Goal: Information Seeking & Learning: Learn about a topic

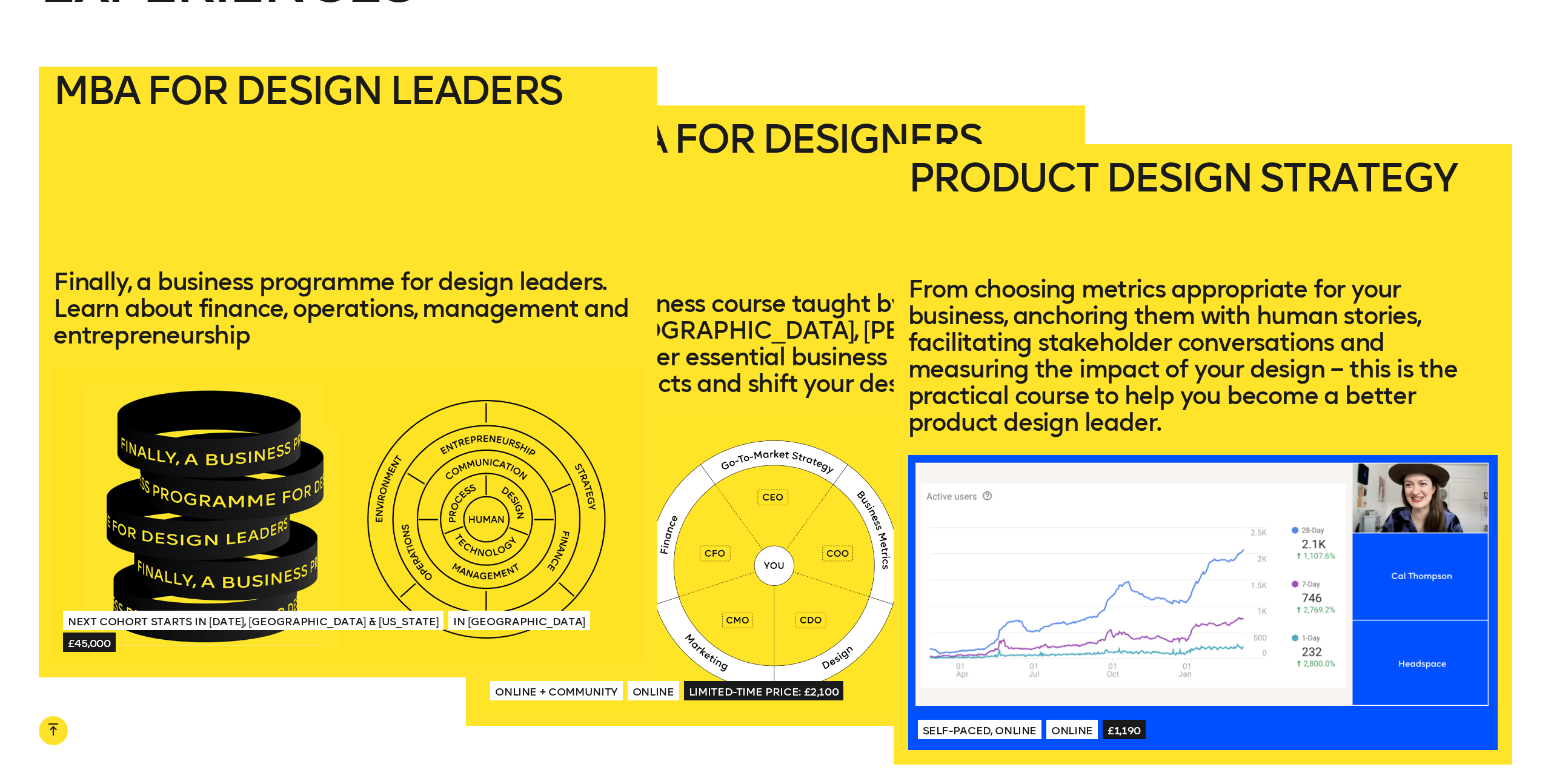
scroll to position [2800, 0]
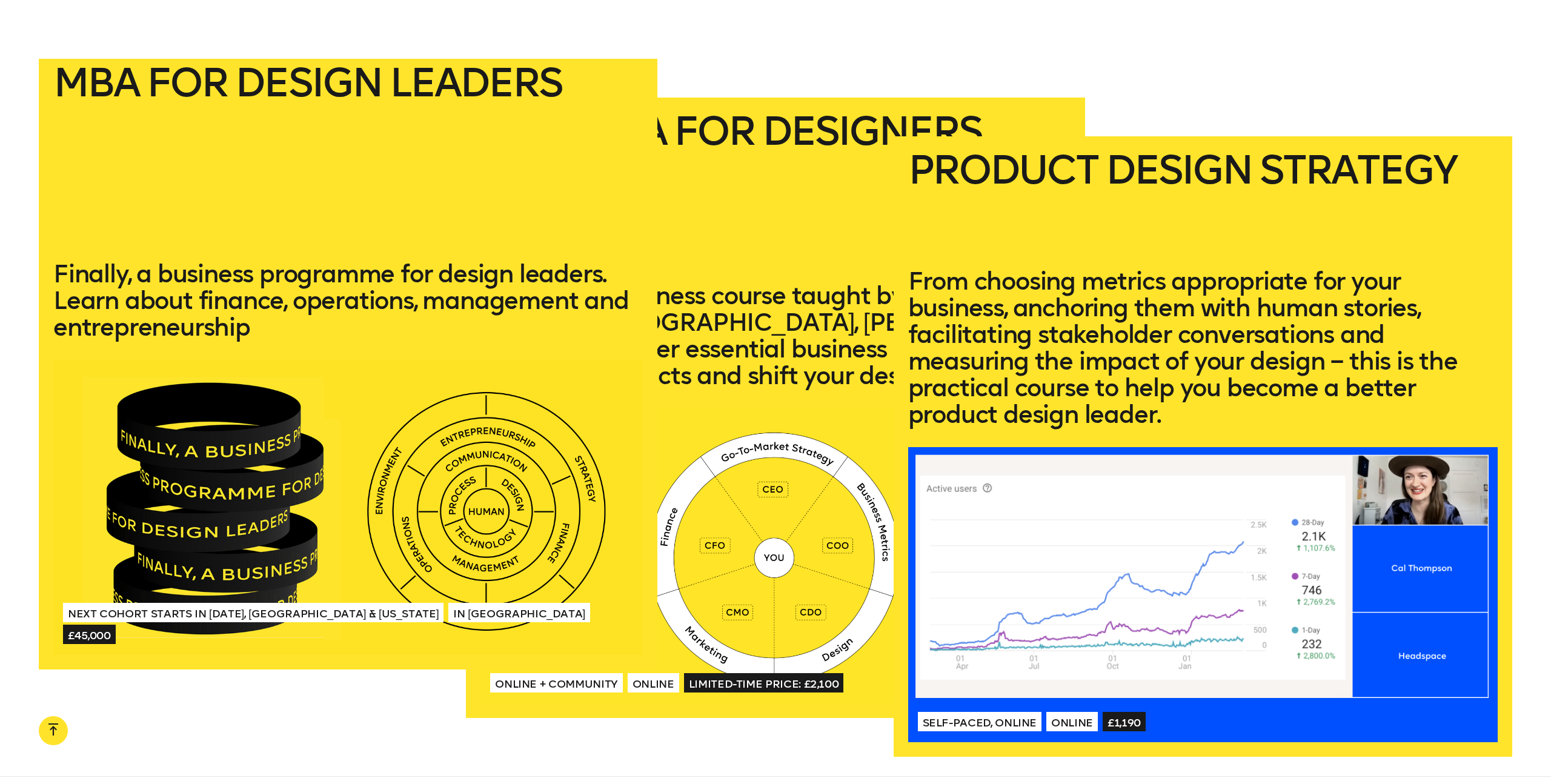
click at [337, 78] on h2 "MBA for Design Leaders" at bounding box center [348, 153] width 589 height 177
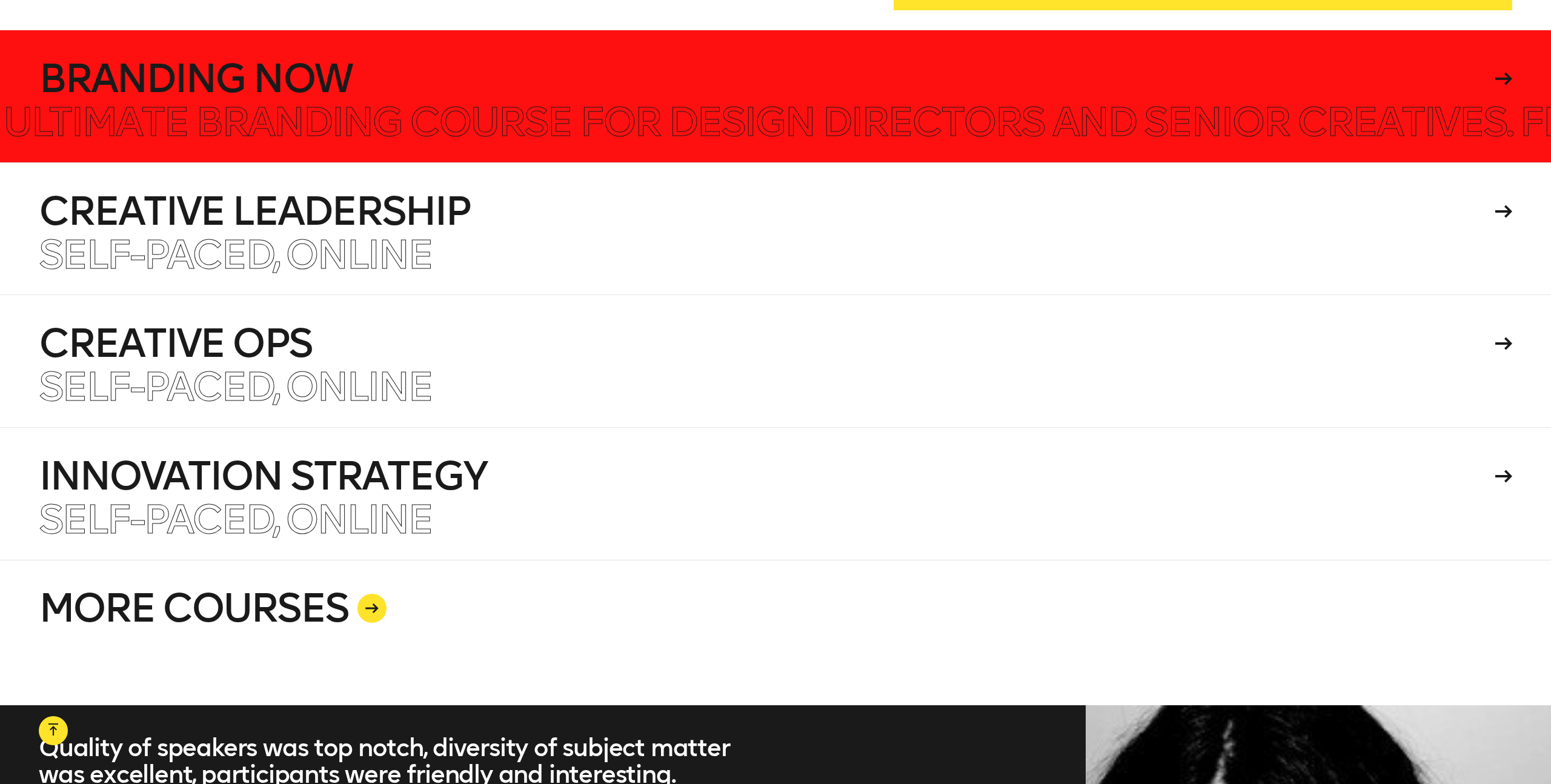
scroll to position [3550, 0]
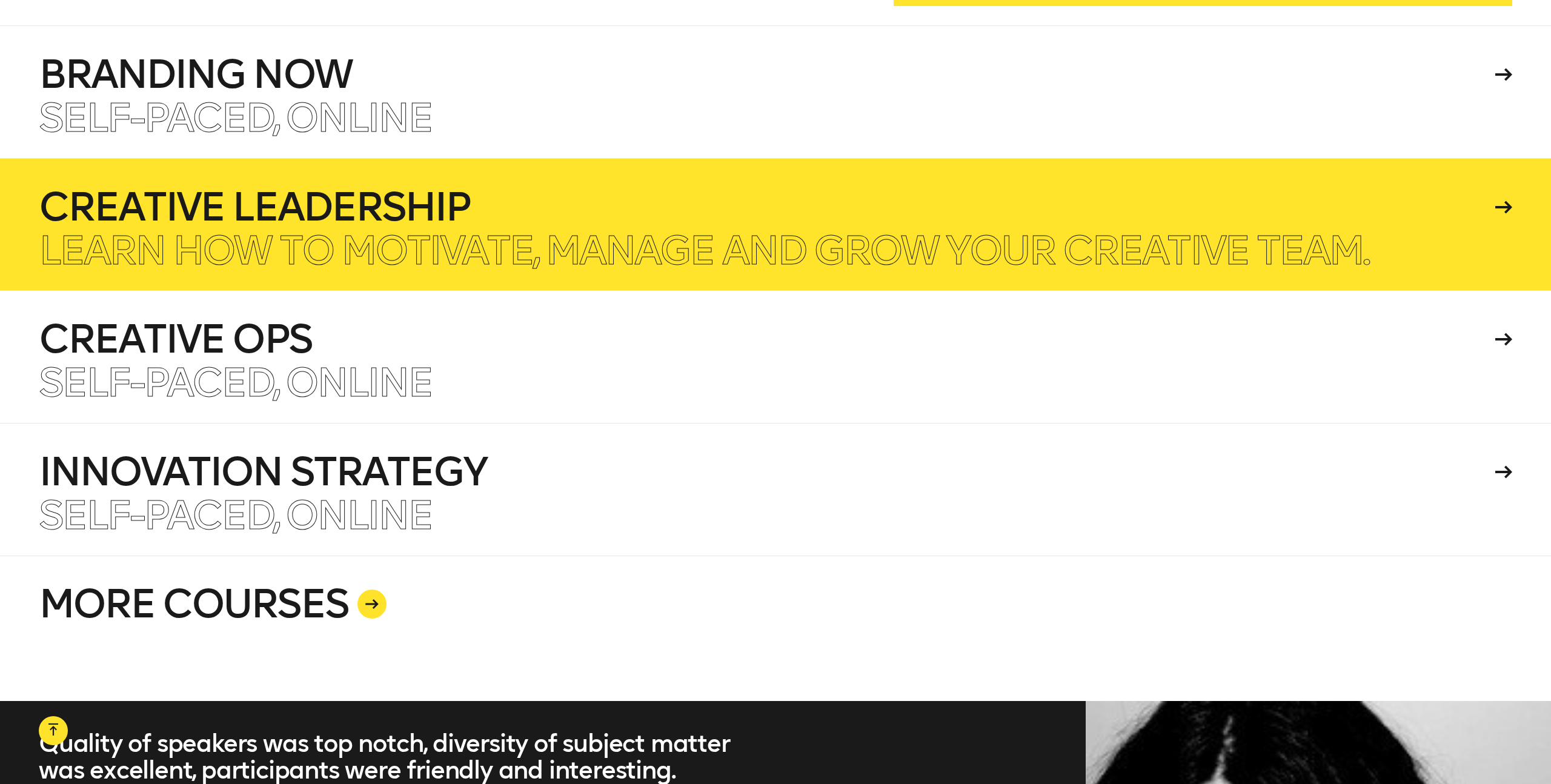
click at [344, 209] on h4 "Creative Leadership" at bounding box center [765, 207] width 1452 height 39
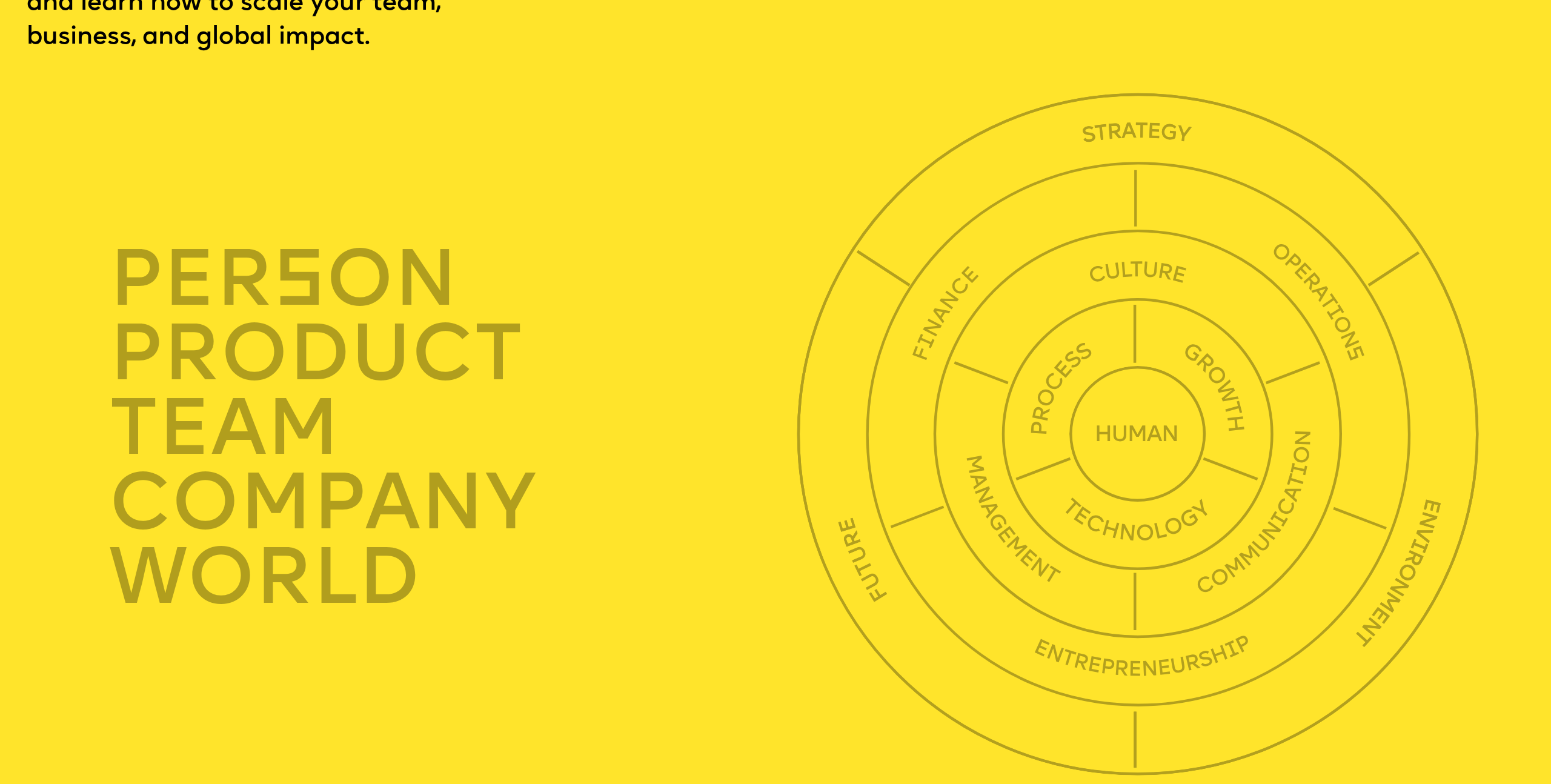
scroll to position [5512, 0]
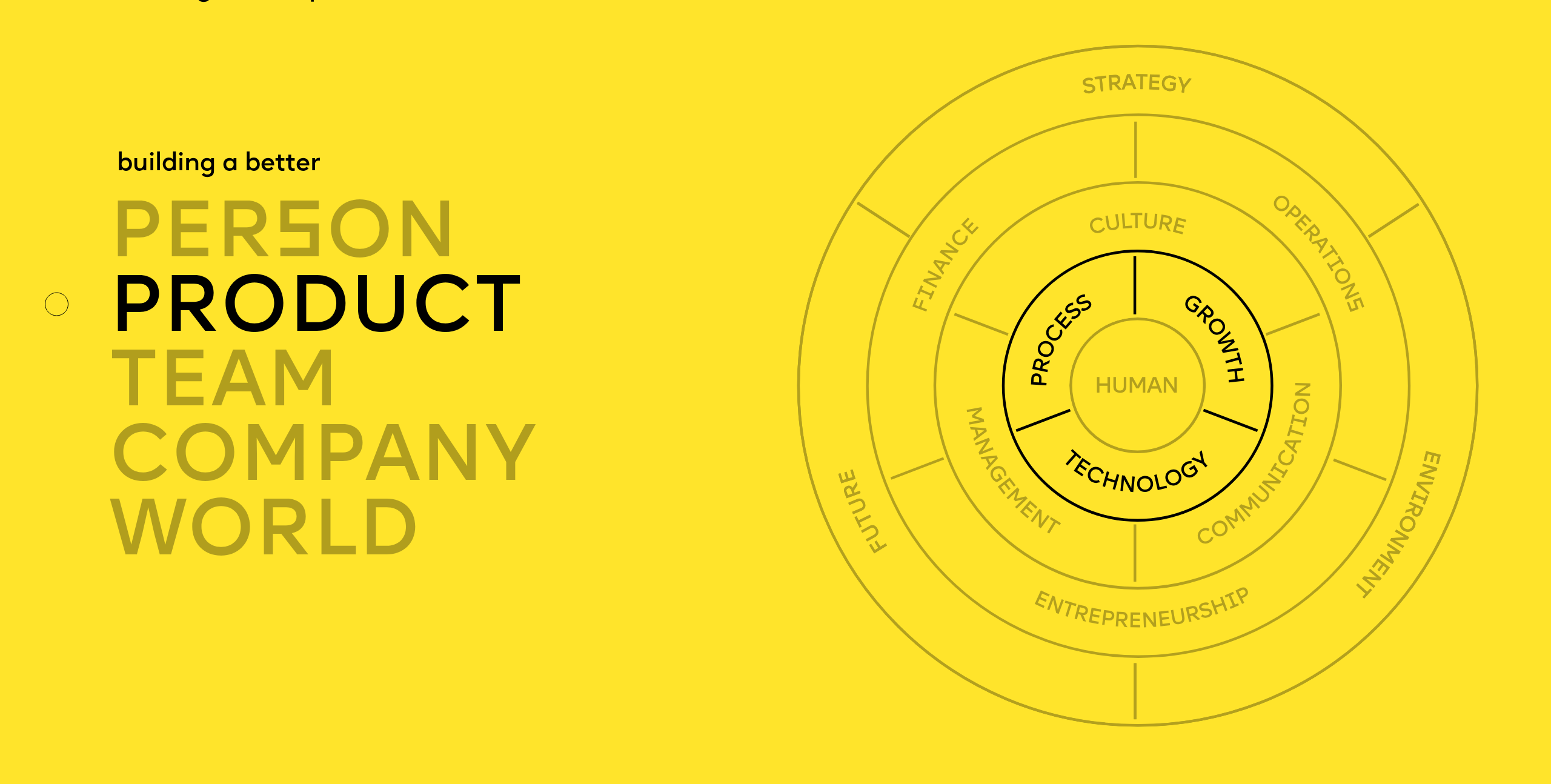
click at [379, 269] on div "product" at bounding box center [458, 306] width 699 height 74
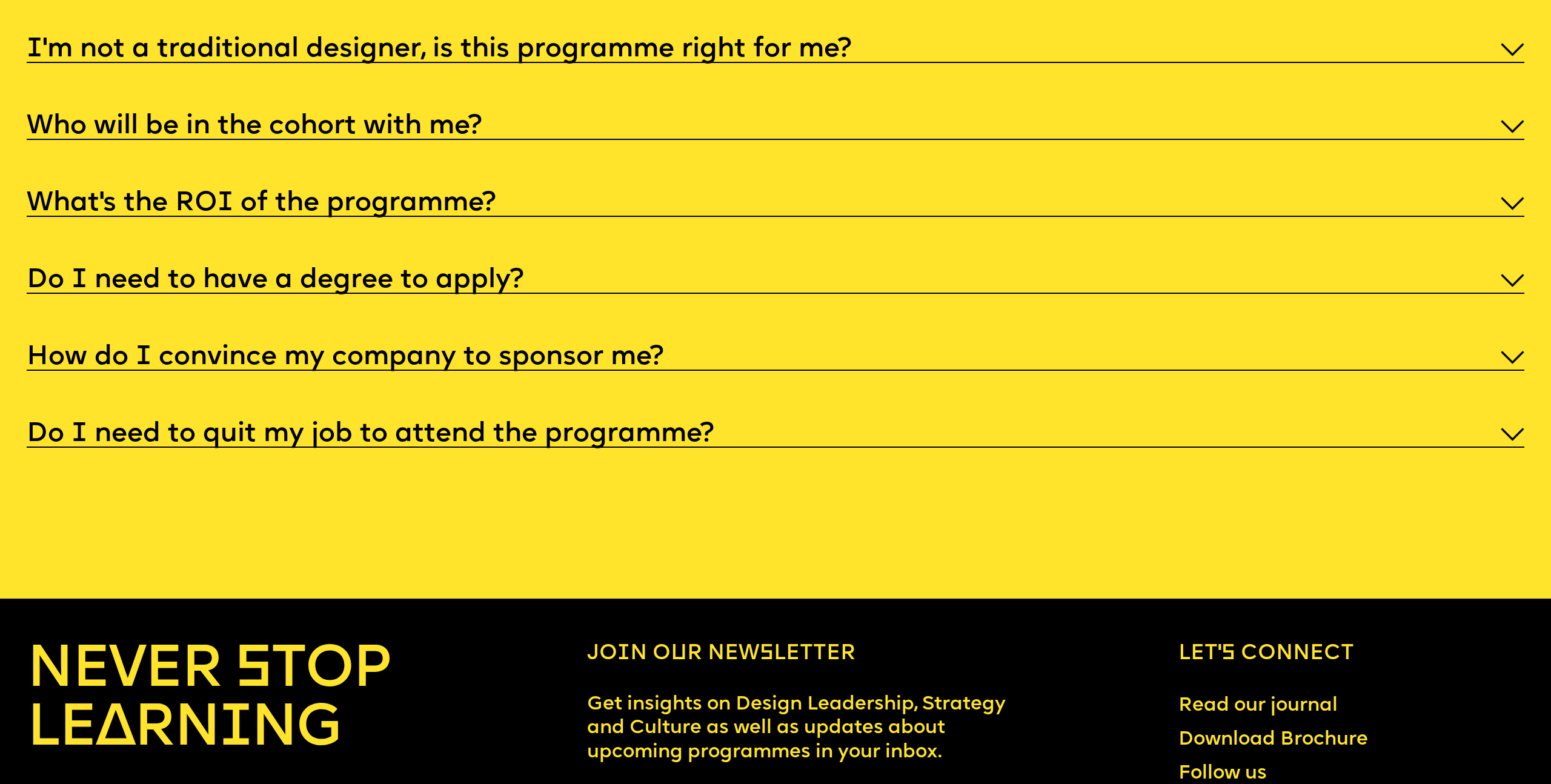
scroll to position [8292, 0]
click at [476, 197] on h5 "What’s the ROI of the programme?" at bounding box center [261, 203] width 469 height 12
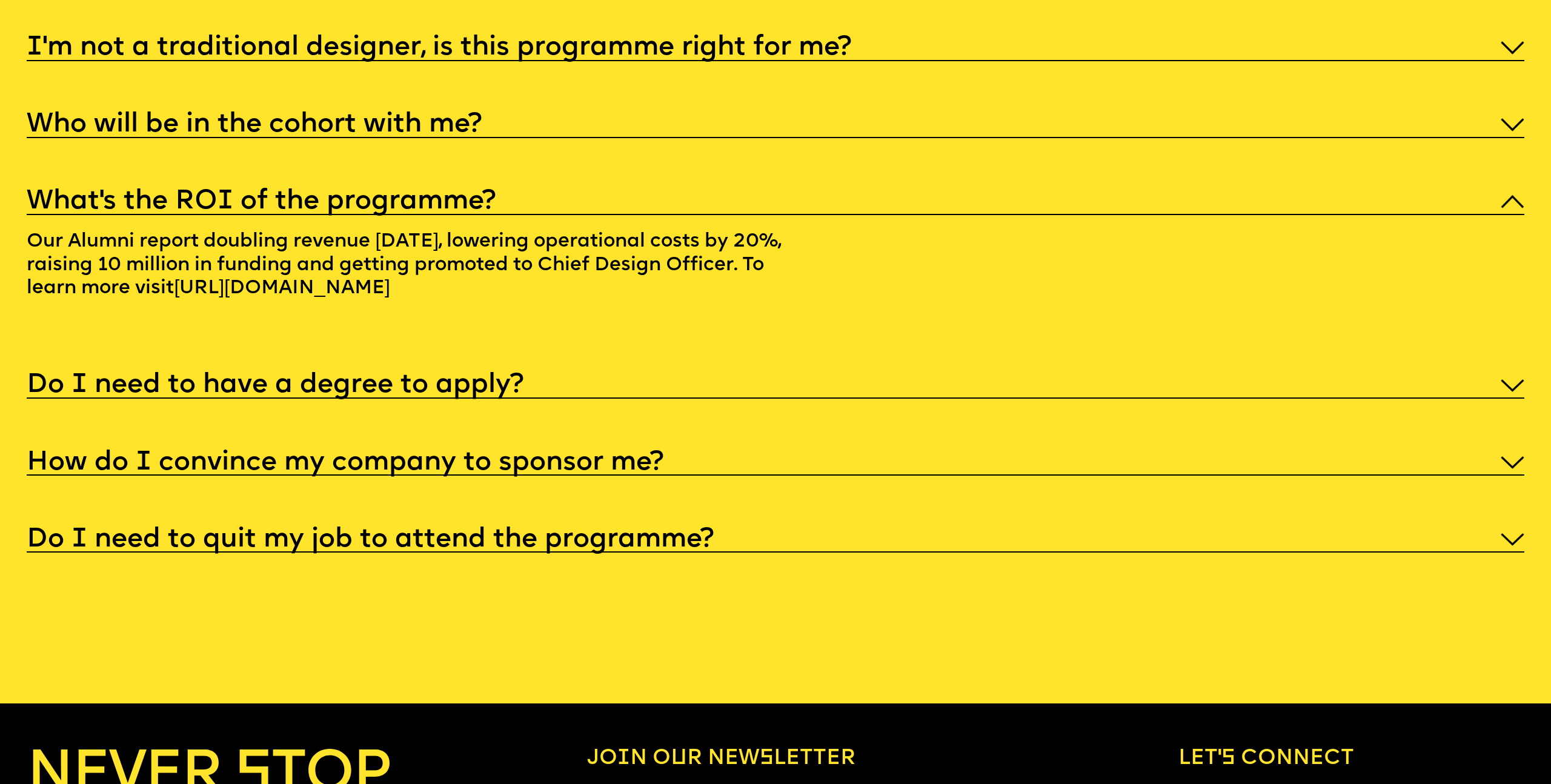
scroll to position [8303, 0]
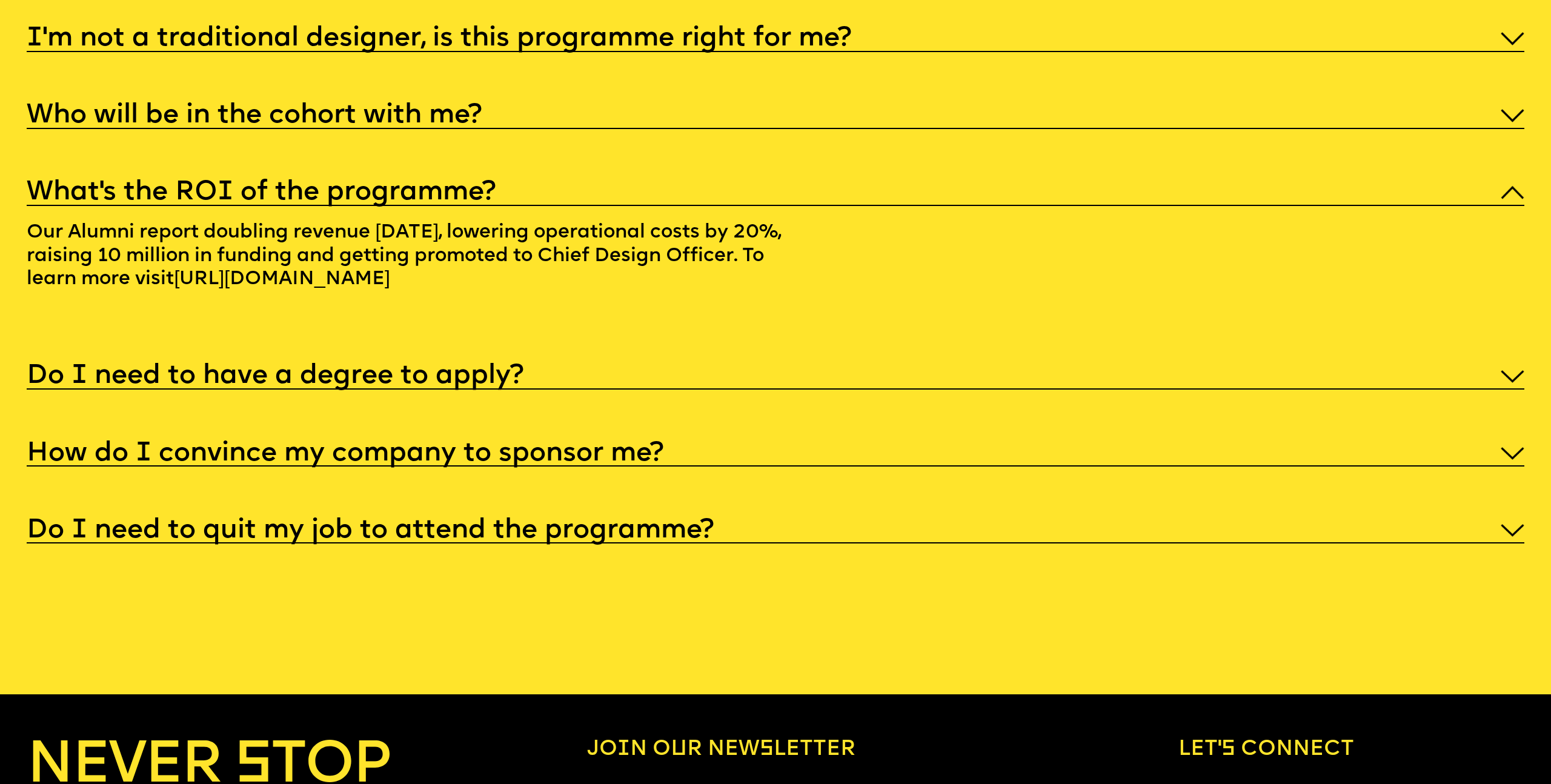
click at [519, 370] on h5 "Do I need to have a degree to apply?" at bounding box center [275, 376] width 497 height 12
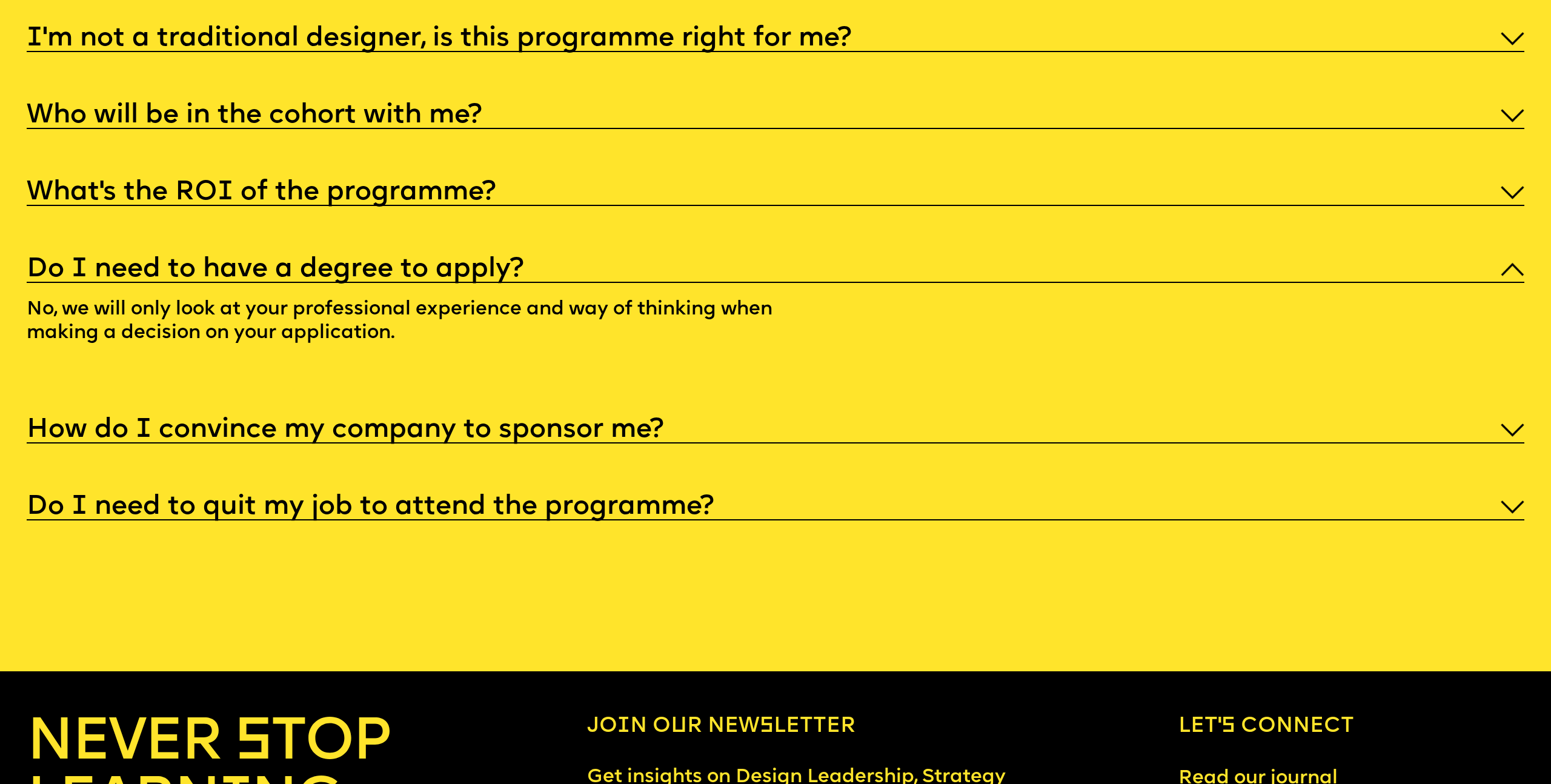
click at [516, 424] on h5 "How do I convince my company to sponsor me?" at bounding box center [345, 430] width 637 height 12
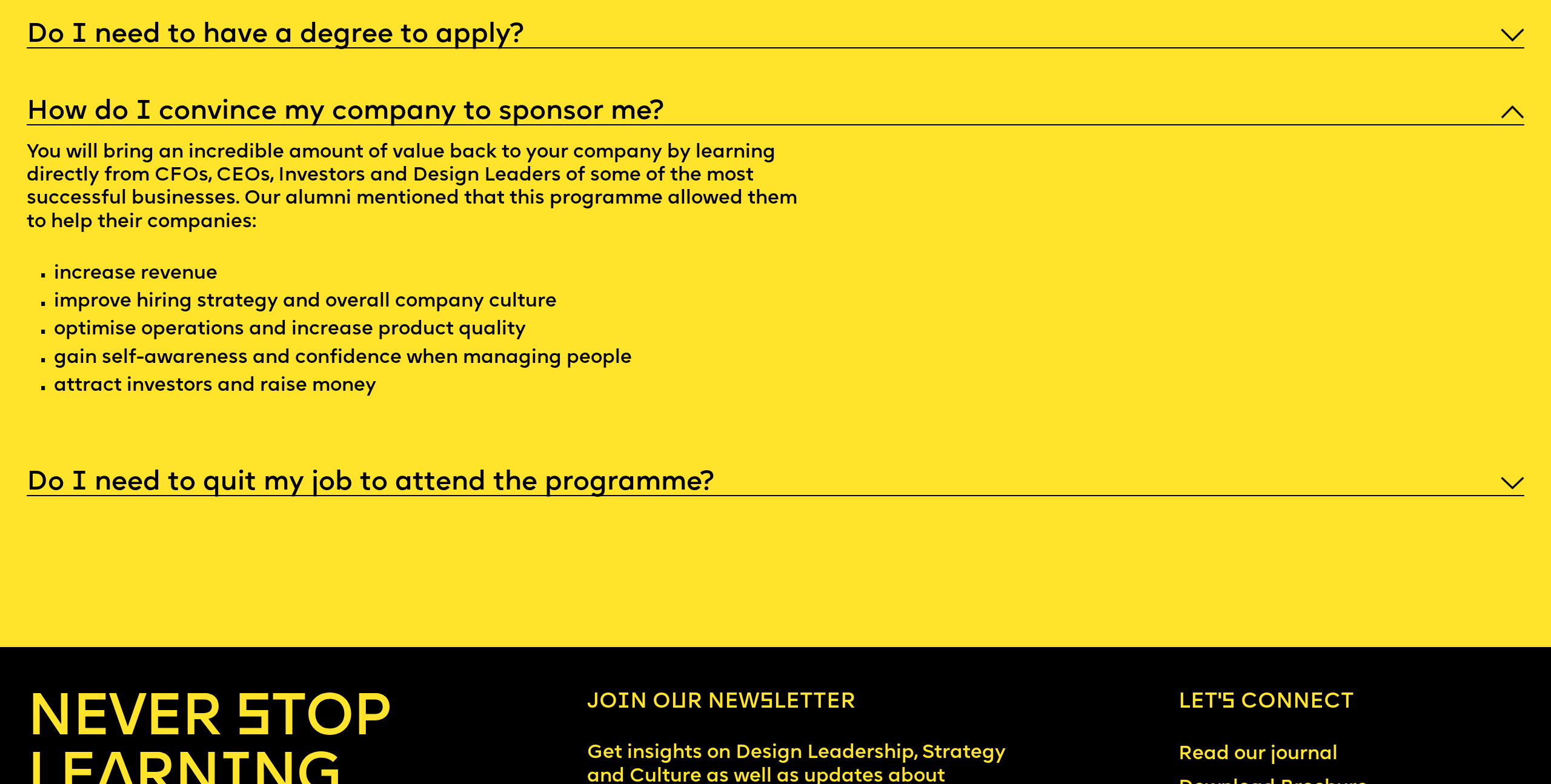
scroll to position [8538, 0]
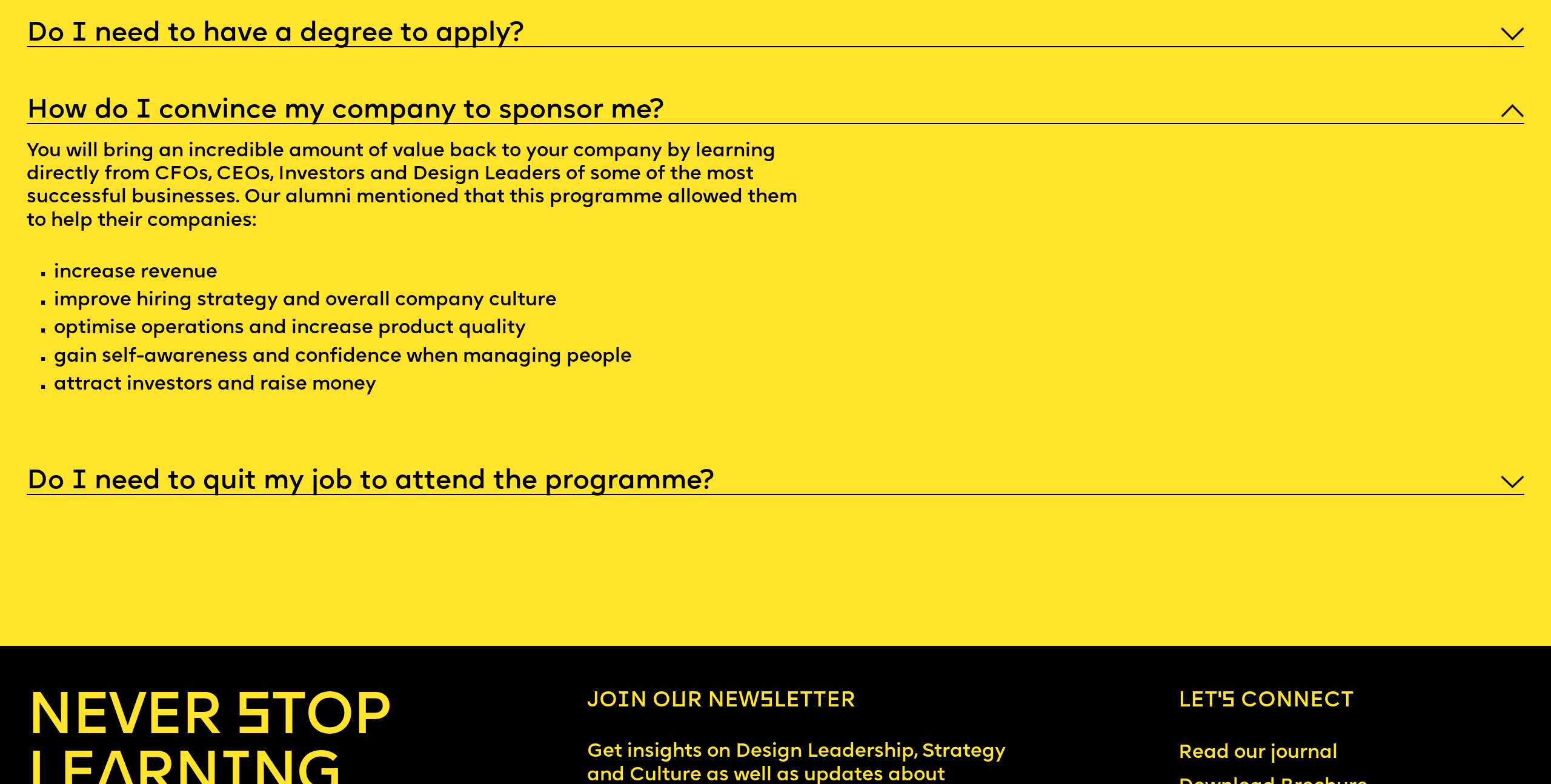
click at [689, 476] on h5 "Do I need to quit my job to attend the programme?" at bounding box center [370, 482] width 687 height 12
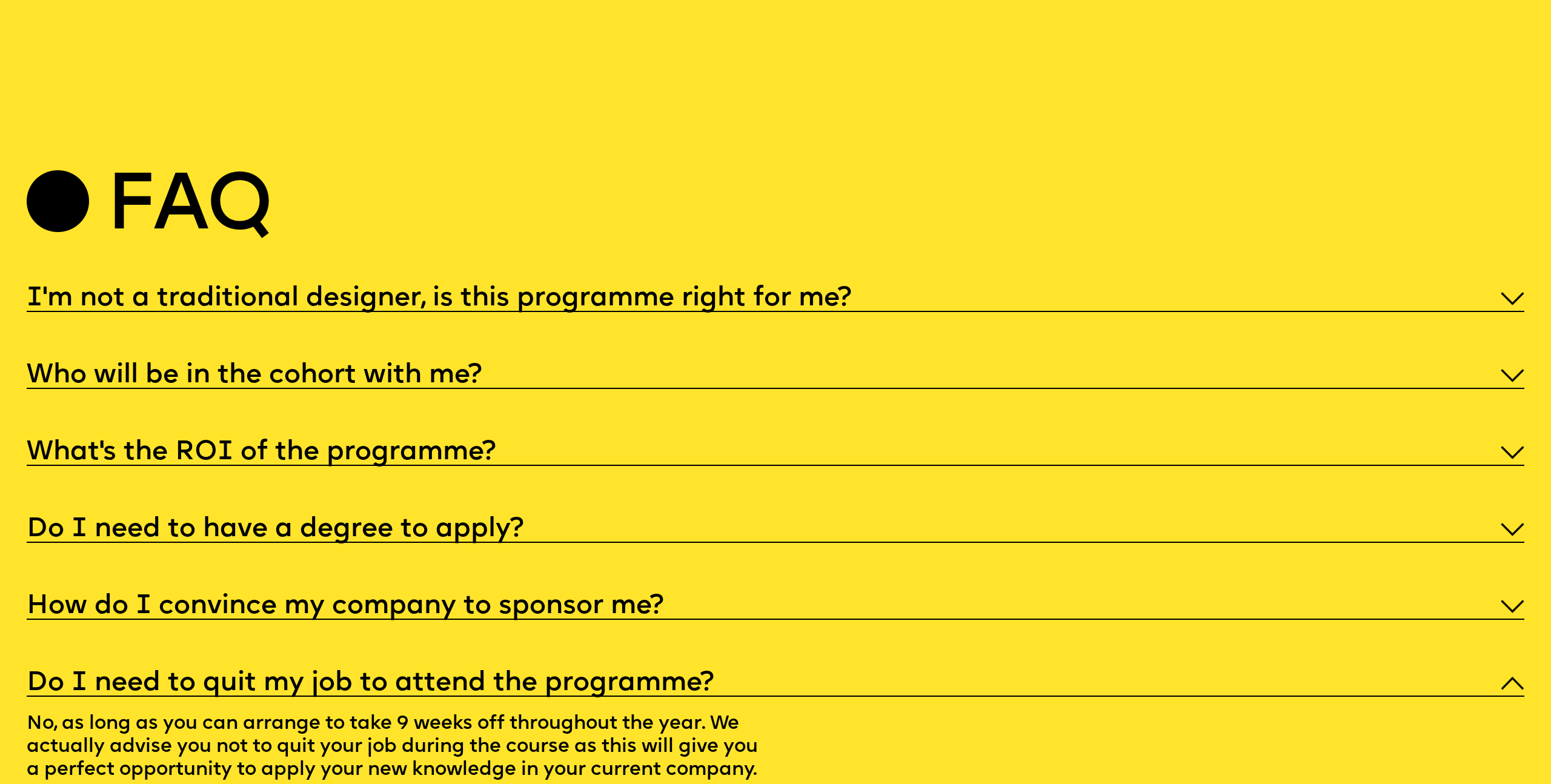
scroll to position [8052, 0]
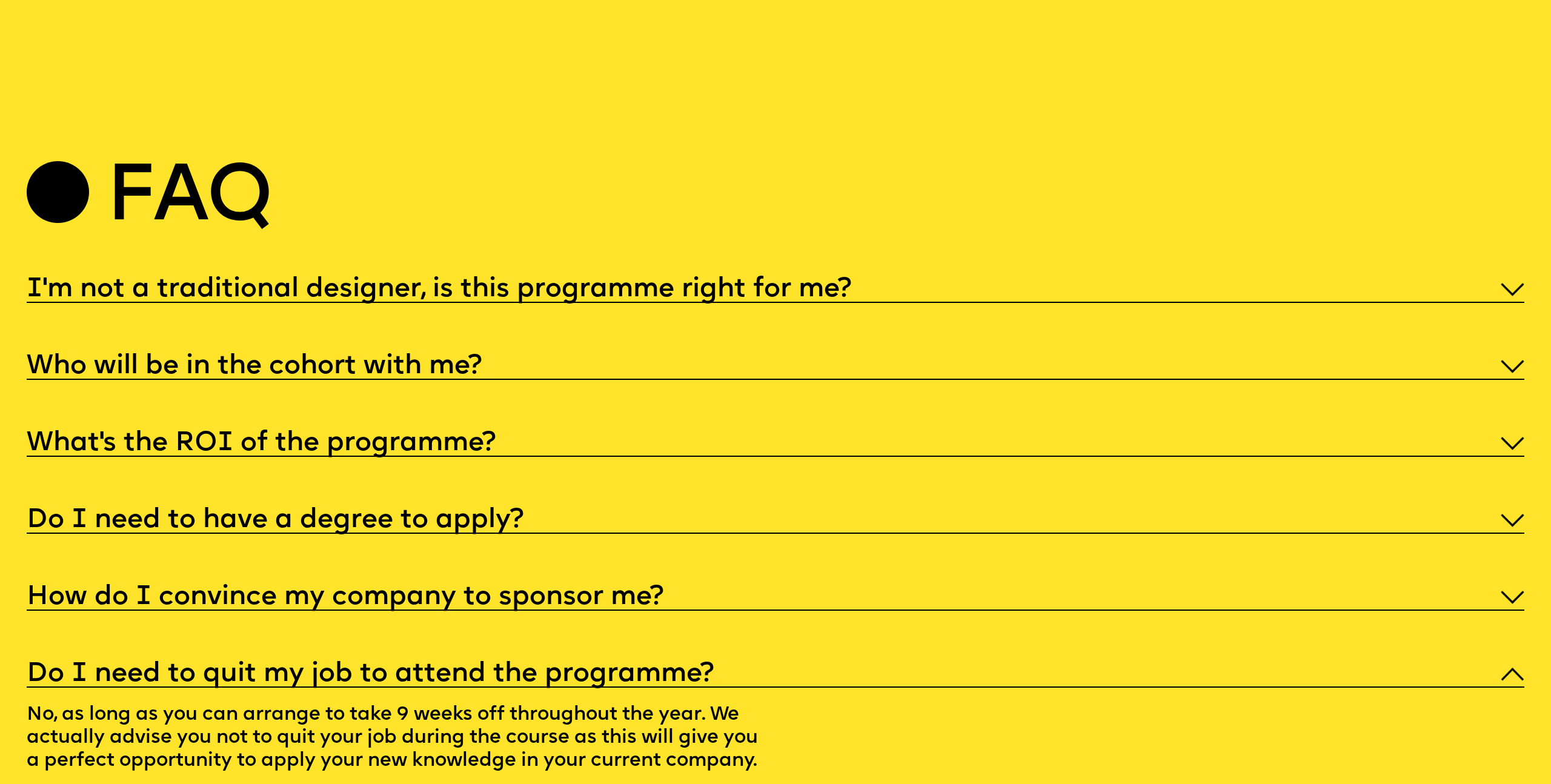
click at [504, 514] on h5 "Do I need to have a degree to apply?" at bounding box center [275, 520] width 497 height 12
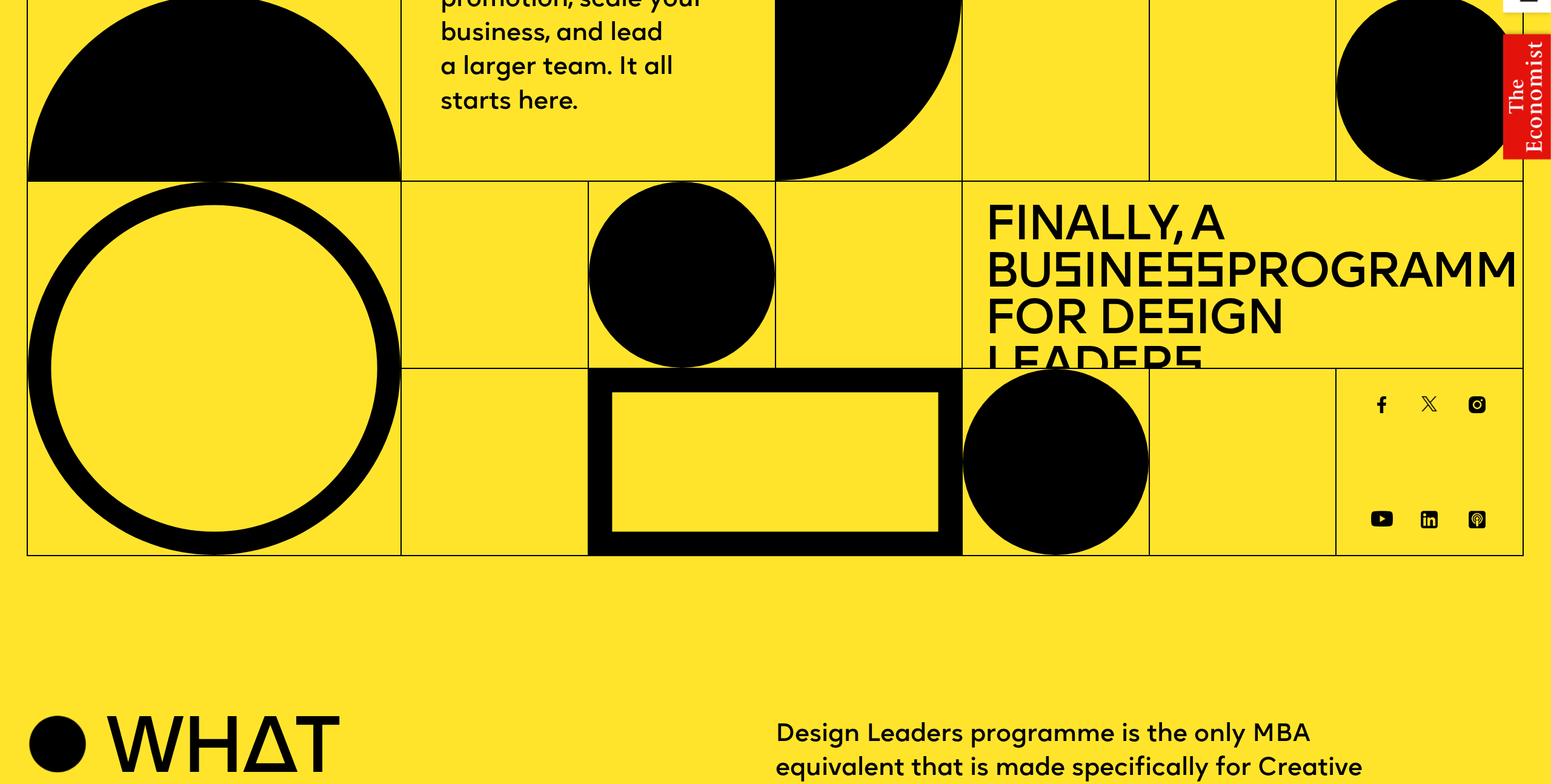
scroll to position [0, 0]
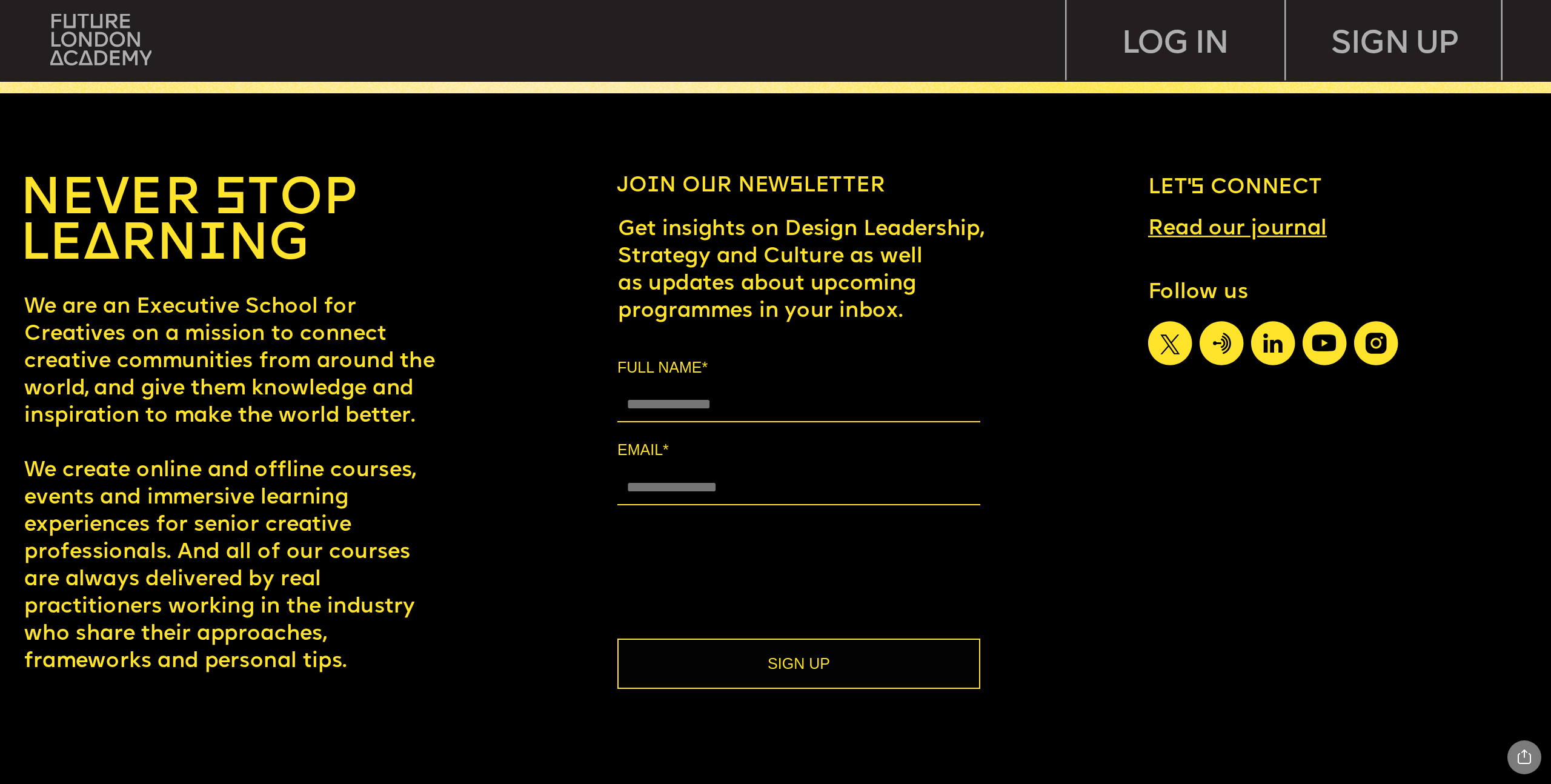
scroll to position [9777, 0]
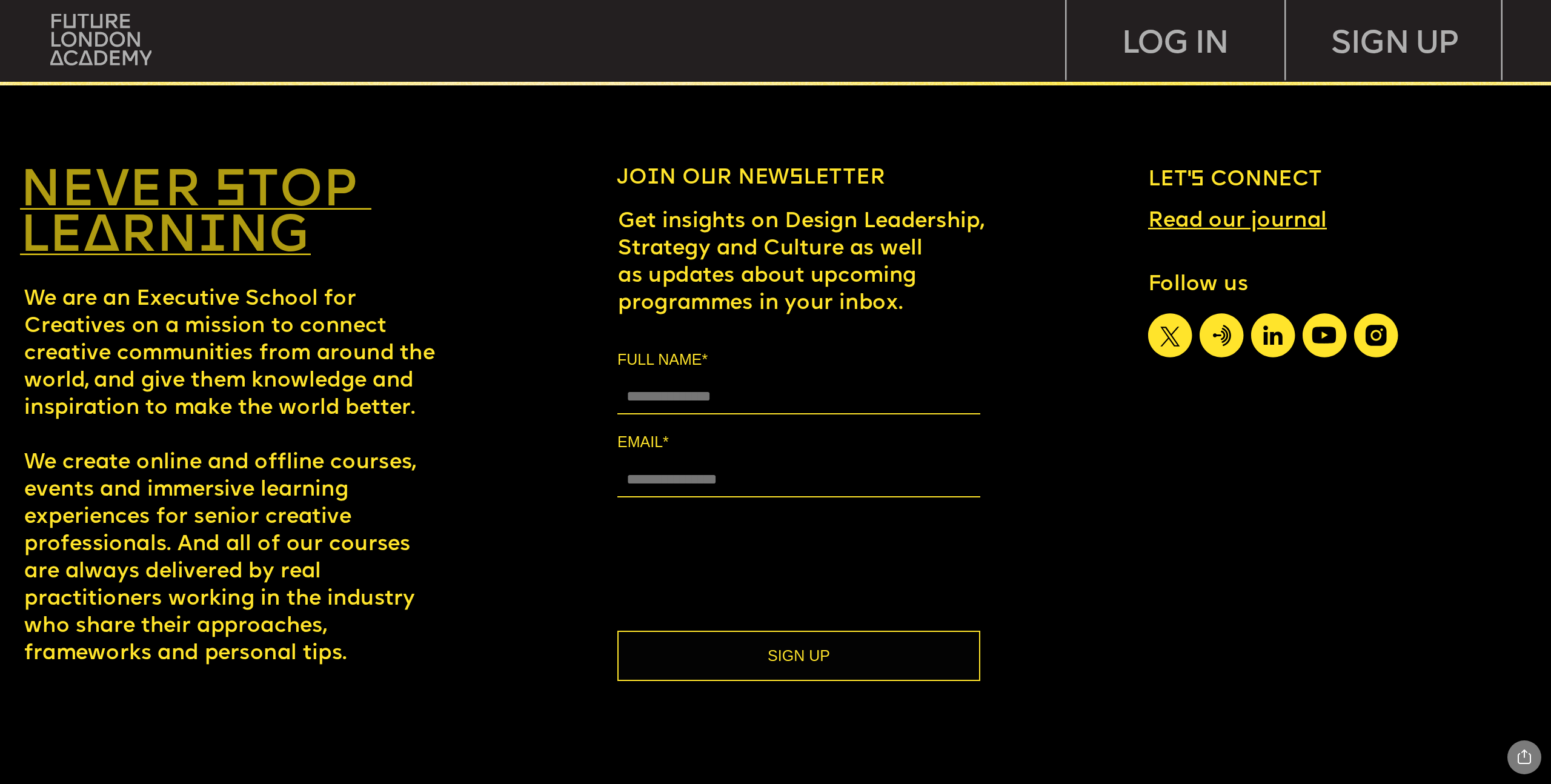
click at [220, 212] on link "NEVER STOP LEARNING" at bounding box center [195, 215] width 351 height 100
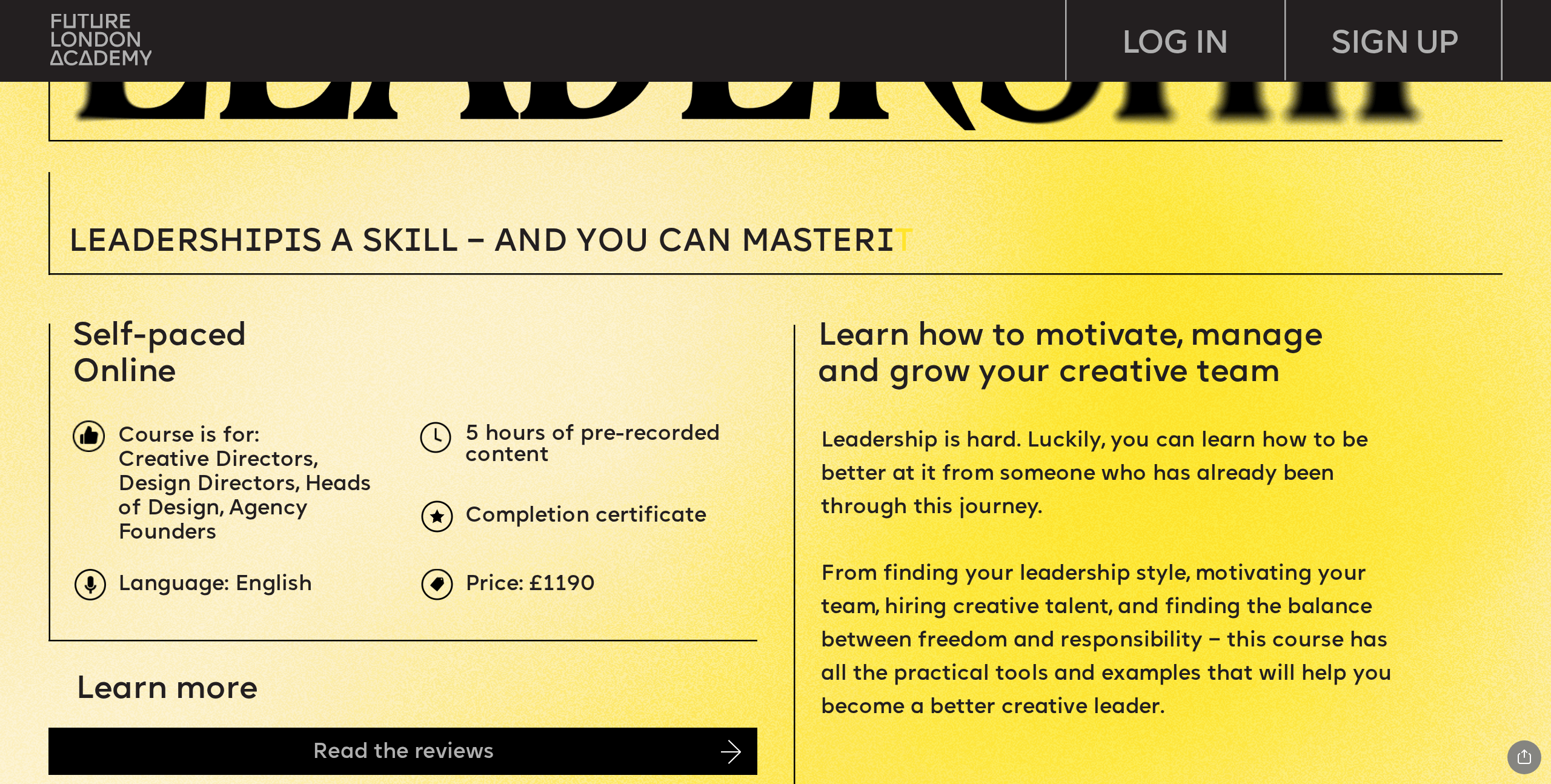
scroll to position [525, 0]
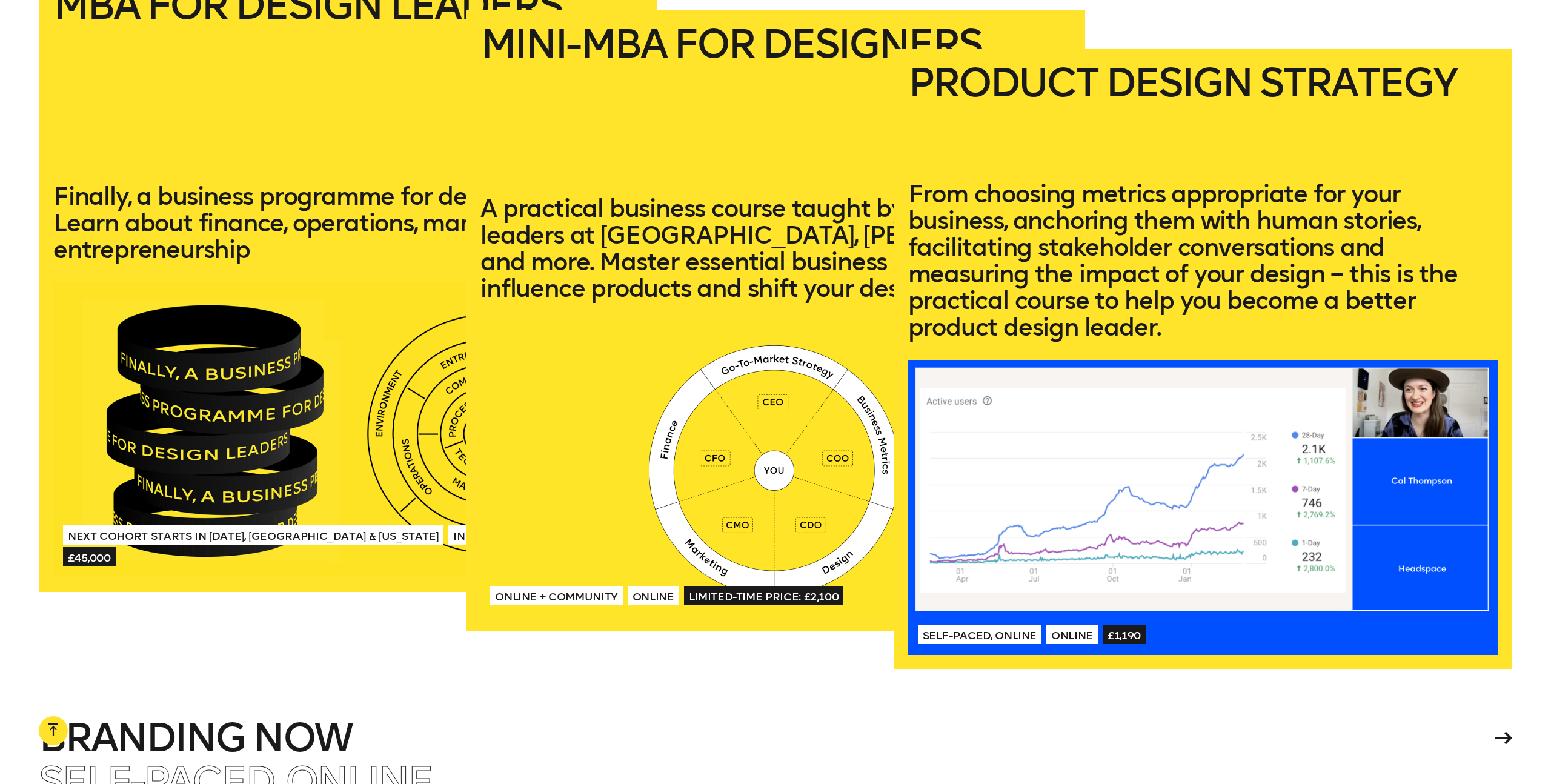
scroll to position [2887, 0]
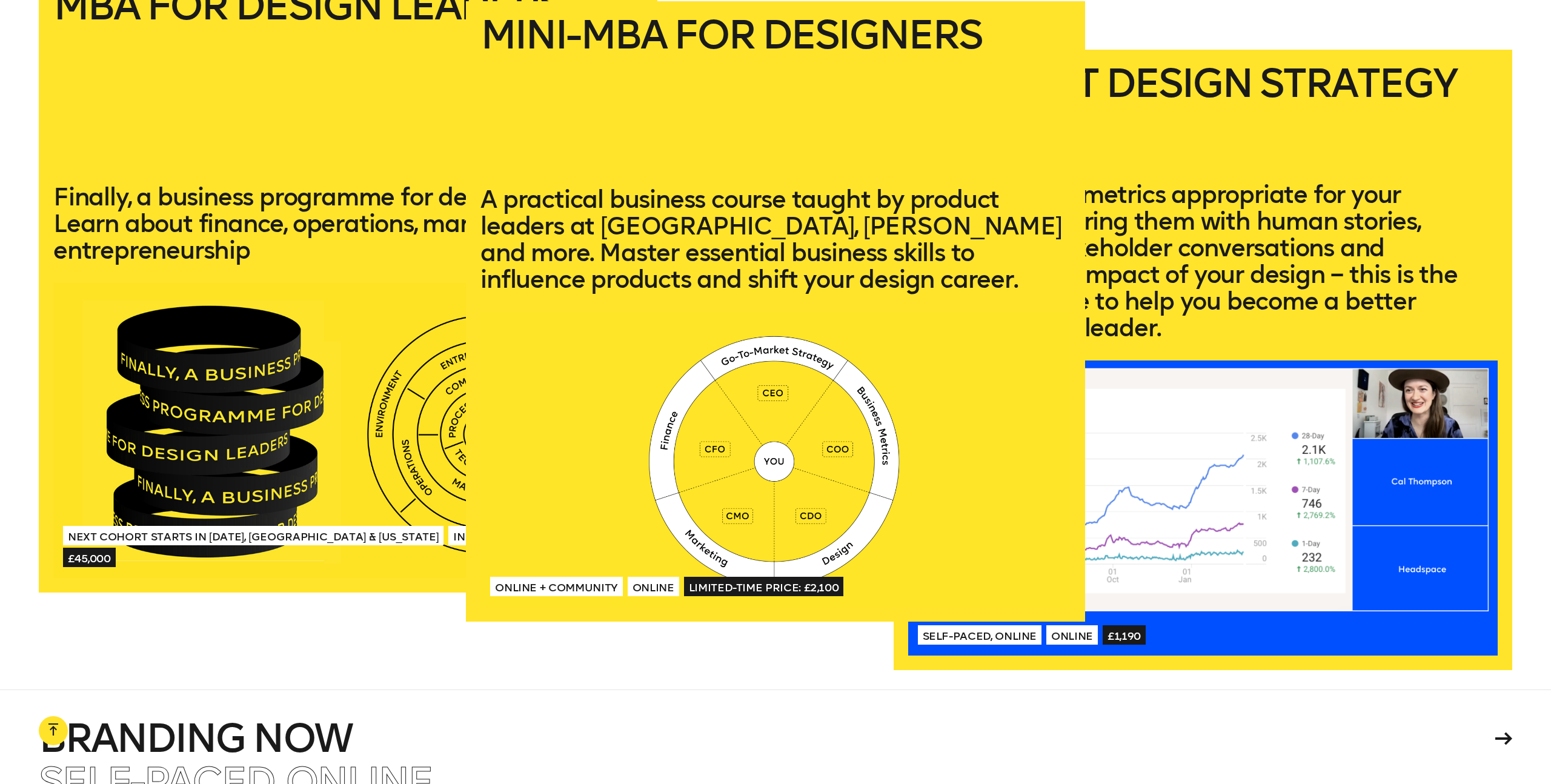
click at [726, 199] on p "A practical business course taught by product leaders at [GEOGRAPHIC_DATA], [PE…" at bounding box center [775, 239] width 589 height 107
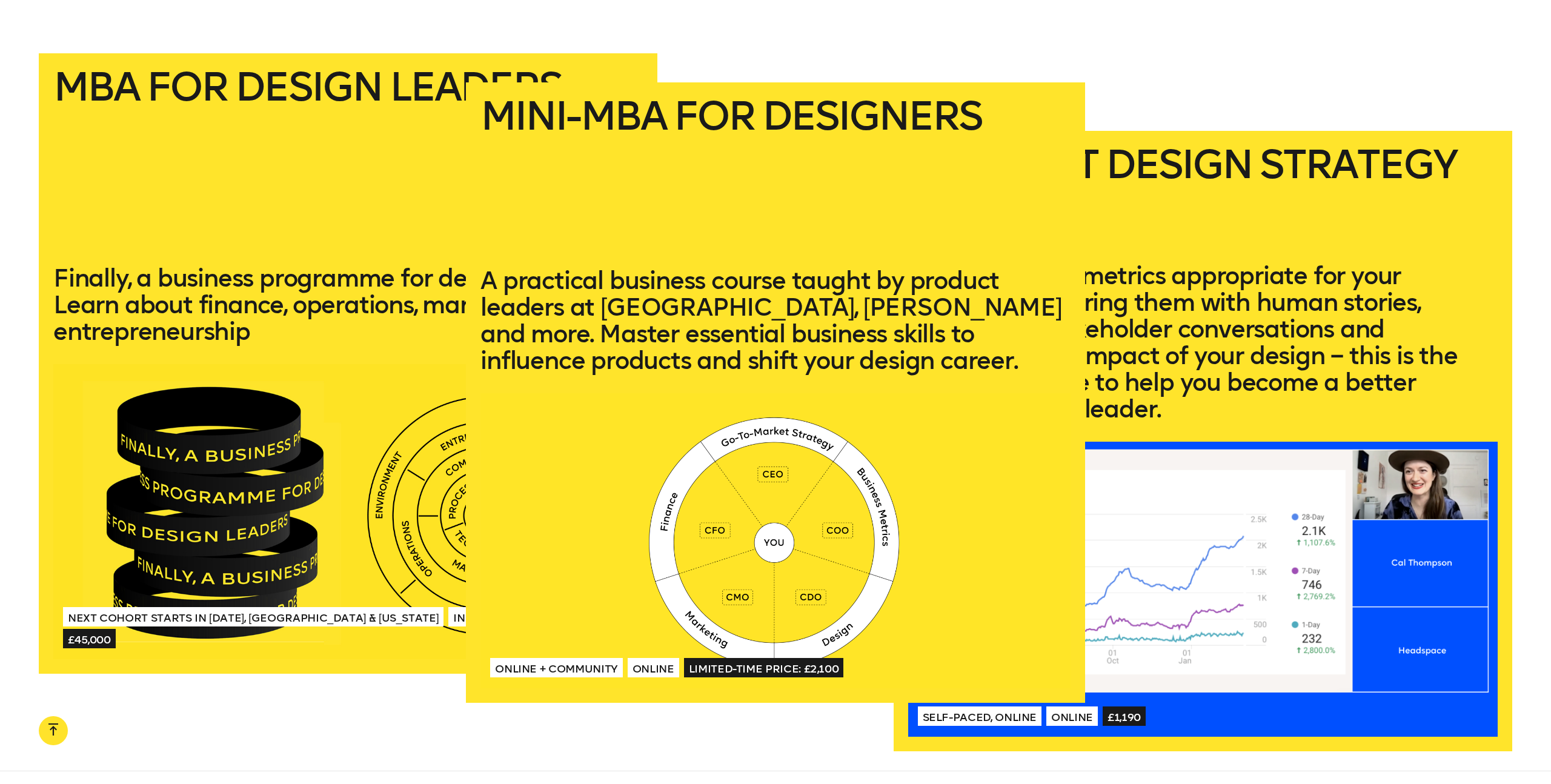
scroll to position [2803, 0]
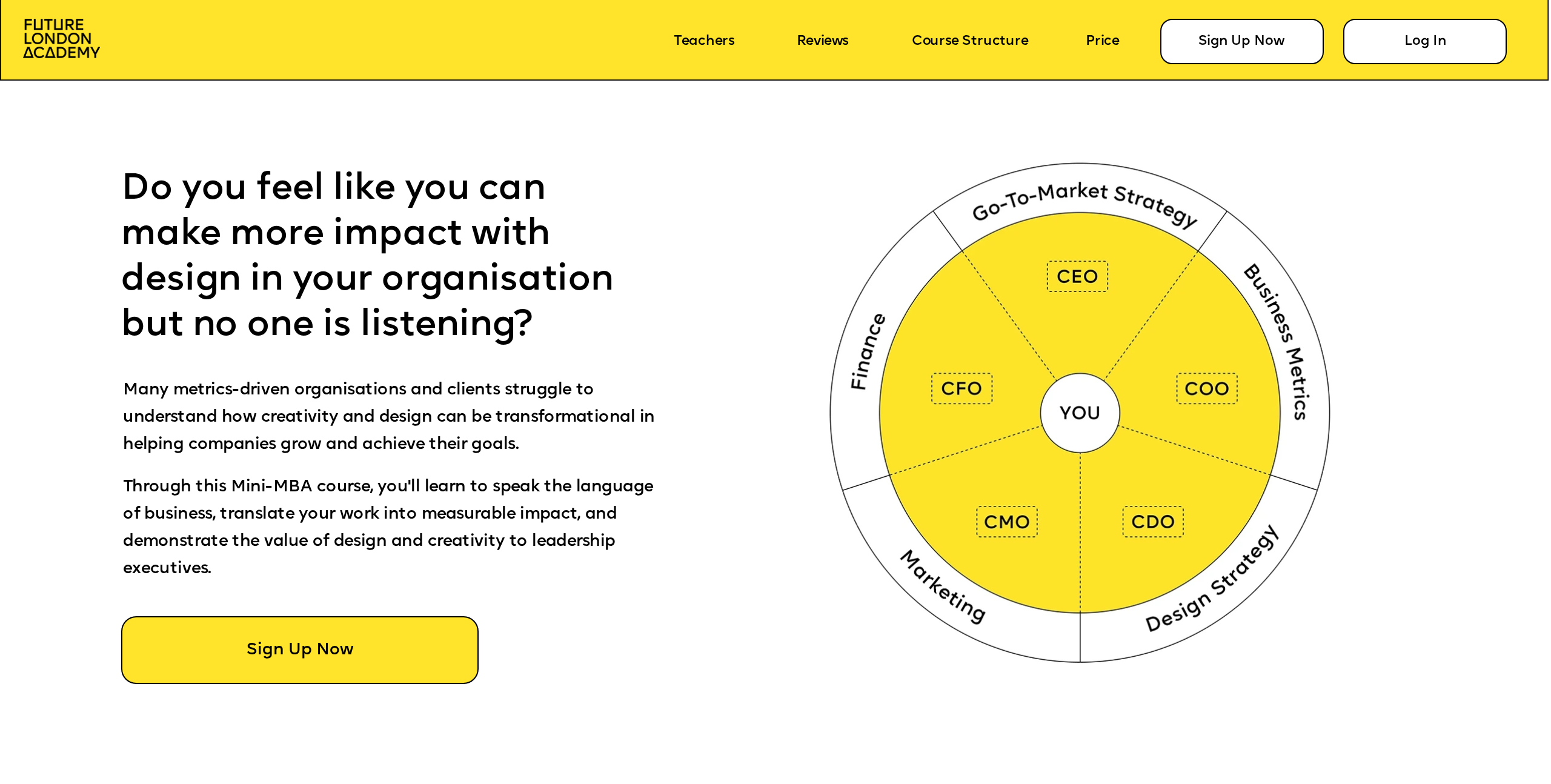
scroll to position [1015, 0]
